Goal: Check status: Check status

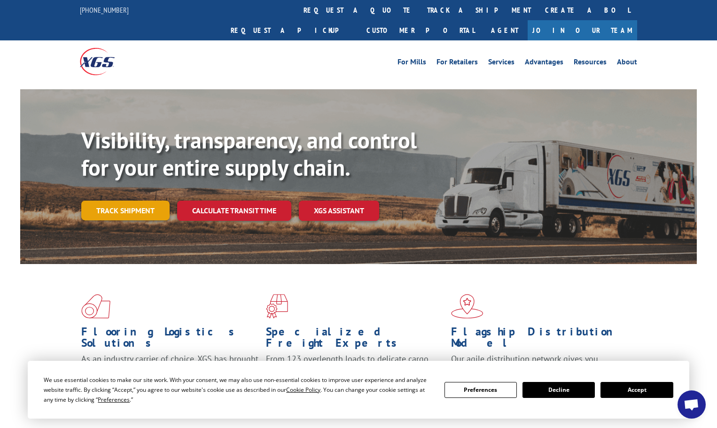
click at [117, 201] on link "Track shipment" at bounding box center [125, 211] width 88 height 20
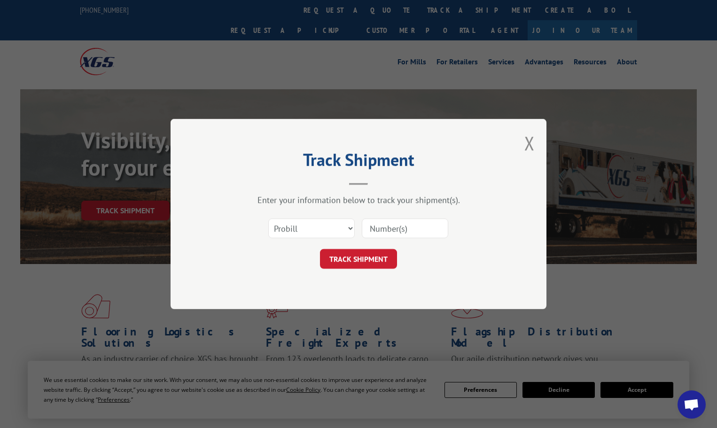
click at [397, 223] on input at bounding box center [405, 228] width 86 height 20
type input "17520996"
click at [320, 249] on button "TRACK SHIPMENT" at bounding box center [358, 259] width 77 height 20
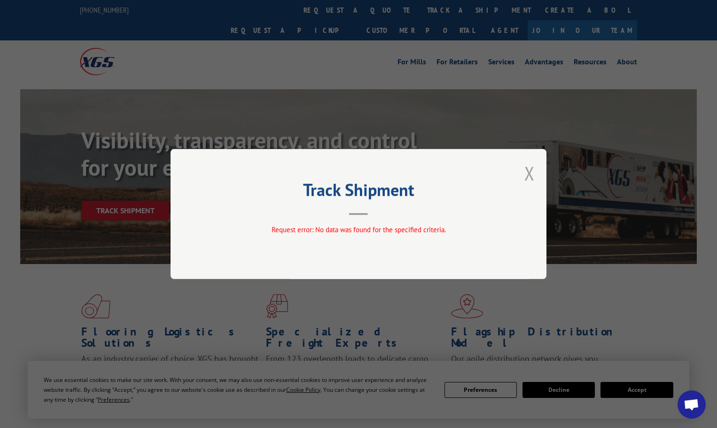
click at [532, 171] on button "Close modal" at bounding box center [529, 173] width 10 height 25
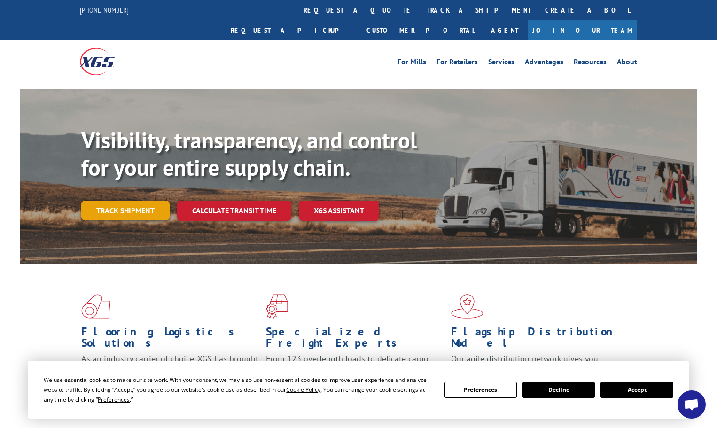
click at [100, 201] on link "Track shipment" at bounding box center [125, 211] width 88 height 20
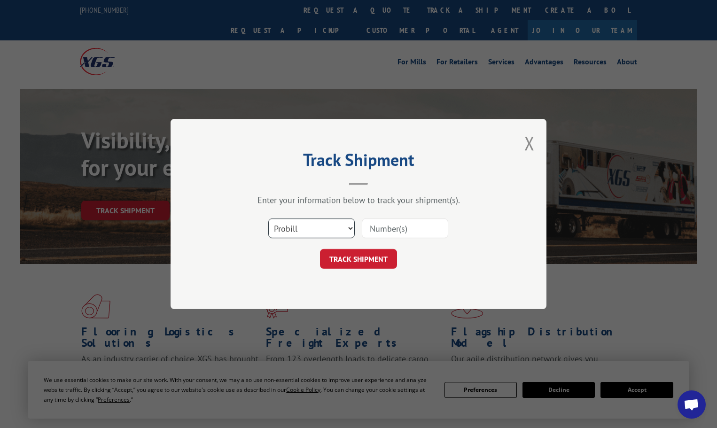
click at [346, 226] on select "Select category... Probill BOL PO" at bounding box center [311, 228] width 86 height 20
select select "bol"
click at [268, 218] on select "Select category... Probill BOL PO" at bounding box center [311, 228] width 86 height 20
click at [396, 229] on input at bounding box center [405, 228] width 86 height 20
type input "5181753"
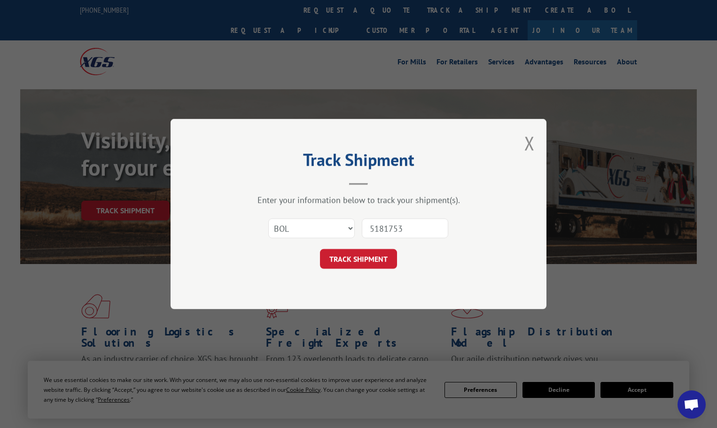
click at [320, 249] on button "TRACK SHIPMENT" at bounding box center [358, 259] width 77 height 20
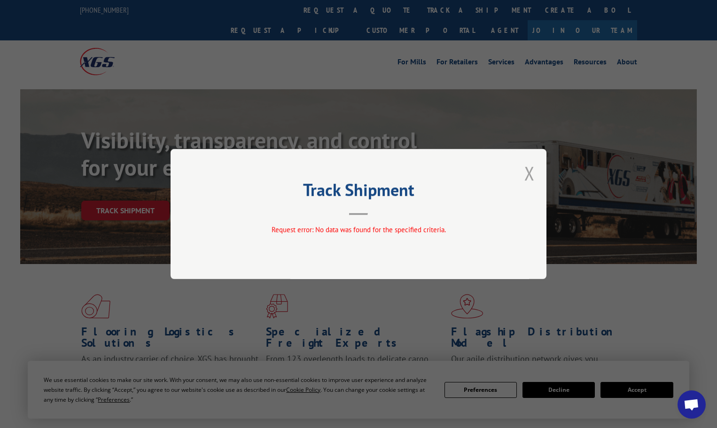
click at [527, 172] on button "Close modal" at bounding box center [529, 173] width 10 height 25
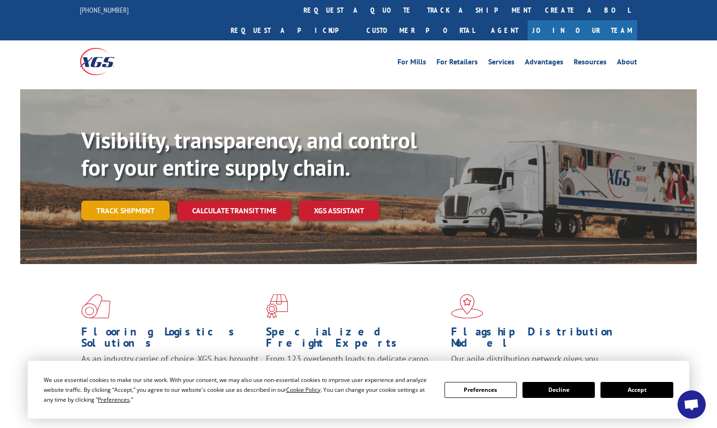
click at [108, 201] on link "Track shipment" at bounding box center [125, 211] width 88 height 20
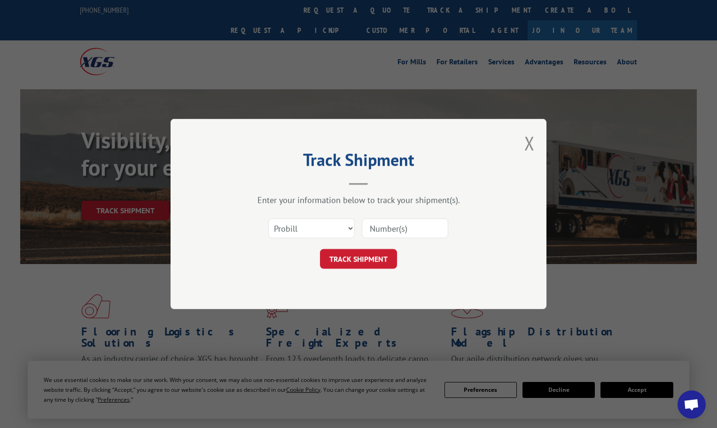
click at [399, 230] on input at bounding box center [405, 228] width 86 height 20
type input "5181753"
click at [320, 249] on button "TRACK SHIPMENT" at bounding box center [358, 259] width 77 height 20
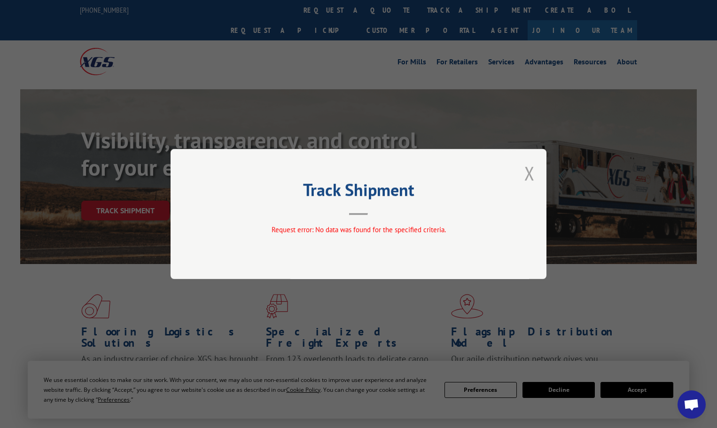
click at [529, 178] on button "Close modal" at bounding box center [529, 173] width 10 height 25
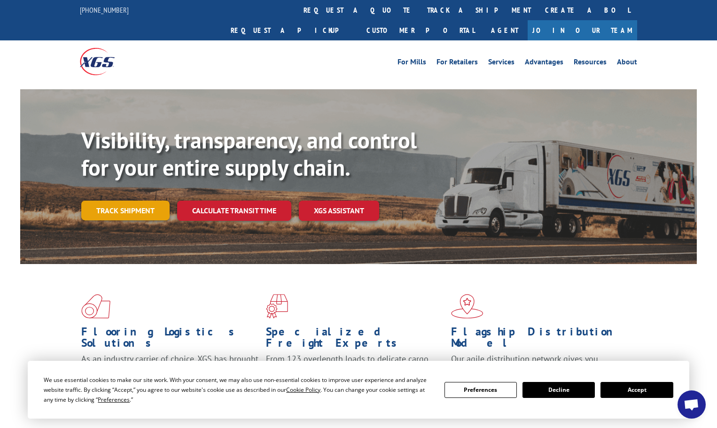
click at [117, 201] on link "Track shipment" at bounding box center [125, 211] width 88 height 20
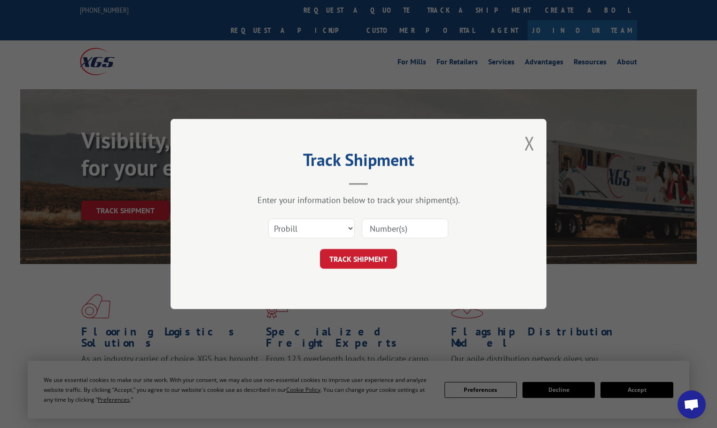
click at [405, 225] on input at bounding box center [405, 228] width 86 height 20
type input "17520996"
click at [320, 249] on button "TRACK SHIPMENT" at bounding box center [358, 259] width 77 height 20
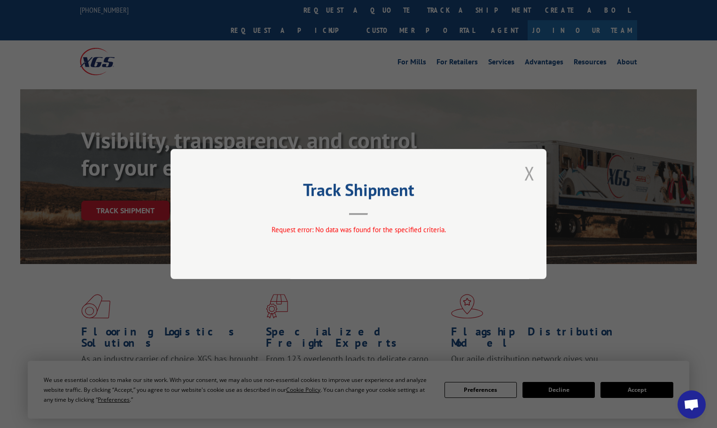
click at [530, 176] on button "Close modal" at bounding box center [529, 173] width 10 height 25
